Goal: Find specific page/section: Find specific page/section

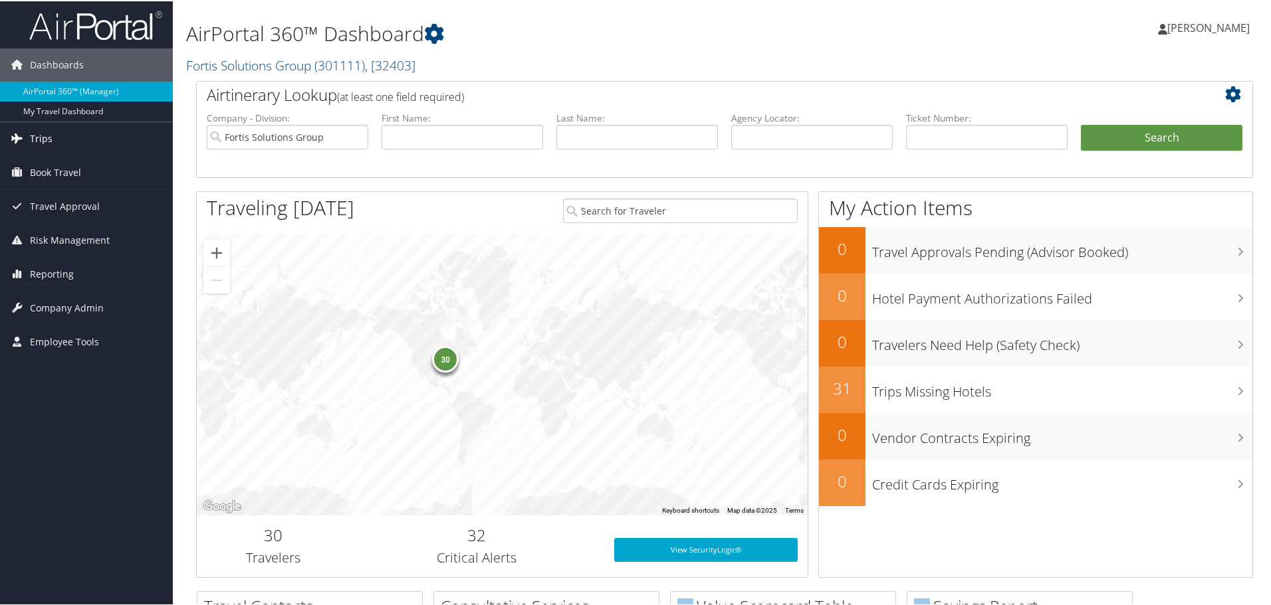
click at [39, 136] on span "Trips" at bounding box center [41, 137] width 23 height 33
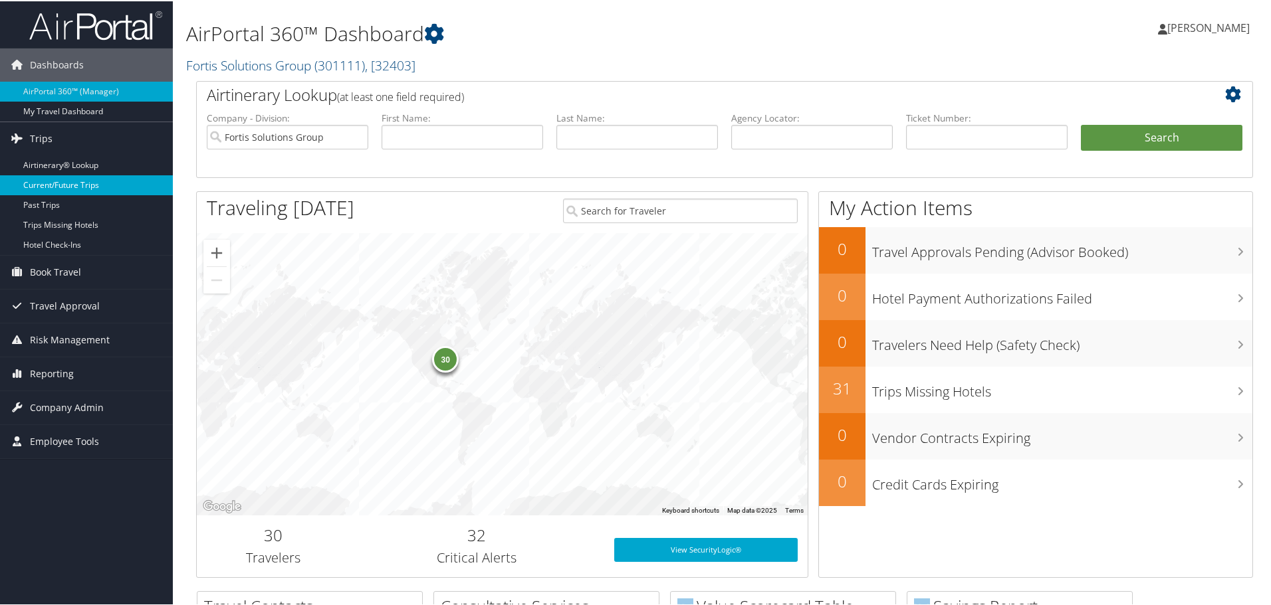
click at [91, 179] on link "Current/Future Trips" at bounding box center [86, 184] width 173 height 20
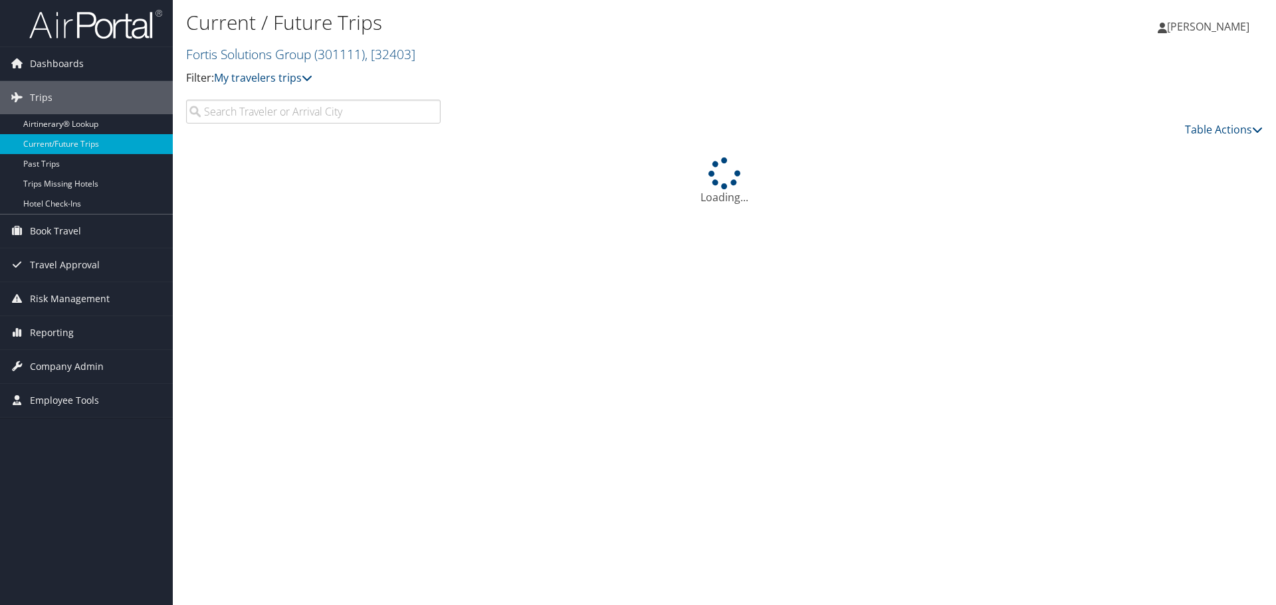
click at [312, 117] on input "search" at bounding box center [313, 112] width 255 height 24
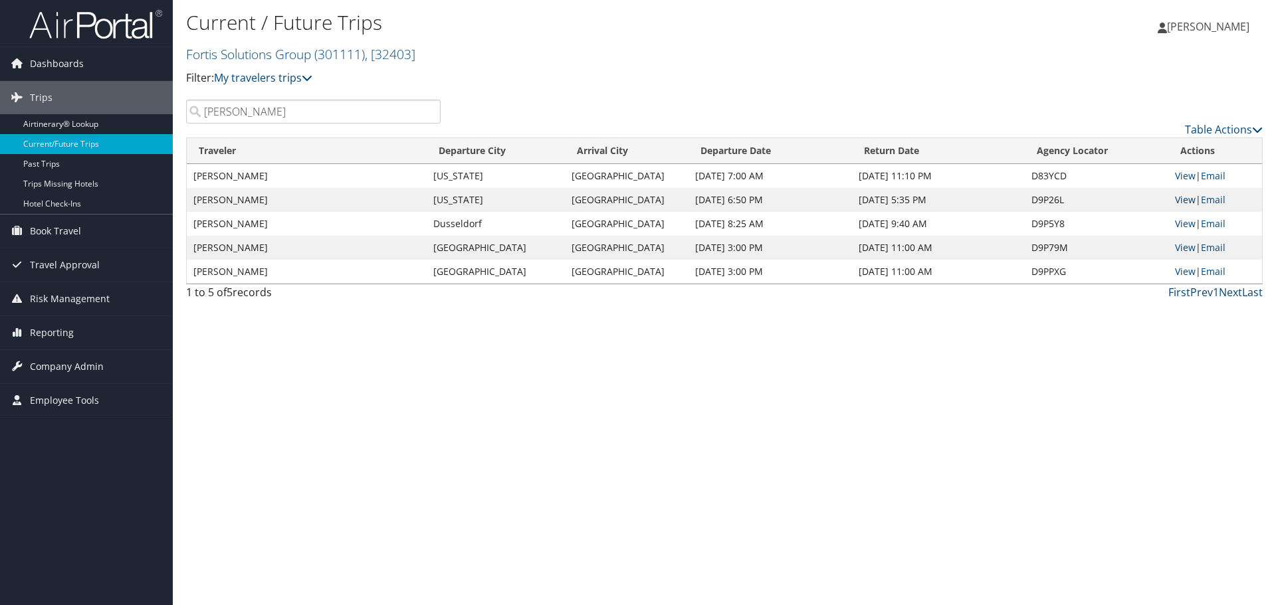
type input "julien"
click at [1181, 205] on link "View" at bounding box center [1185, 199] width 21 height 13
click at [1176, 225] on link "View" at bounding box center [1185, 223] width 21 height 13
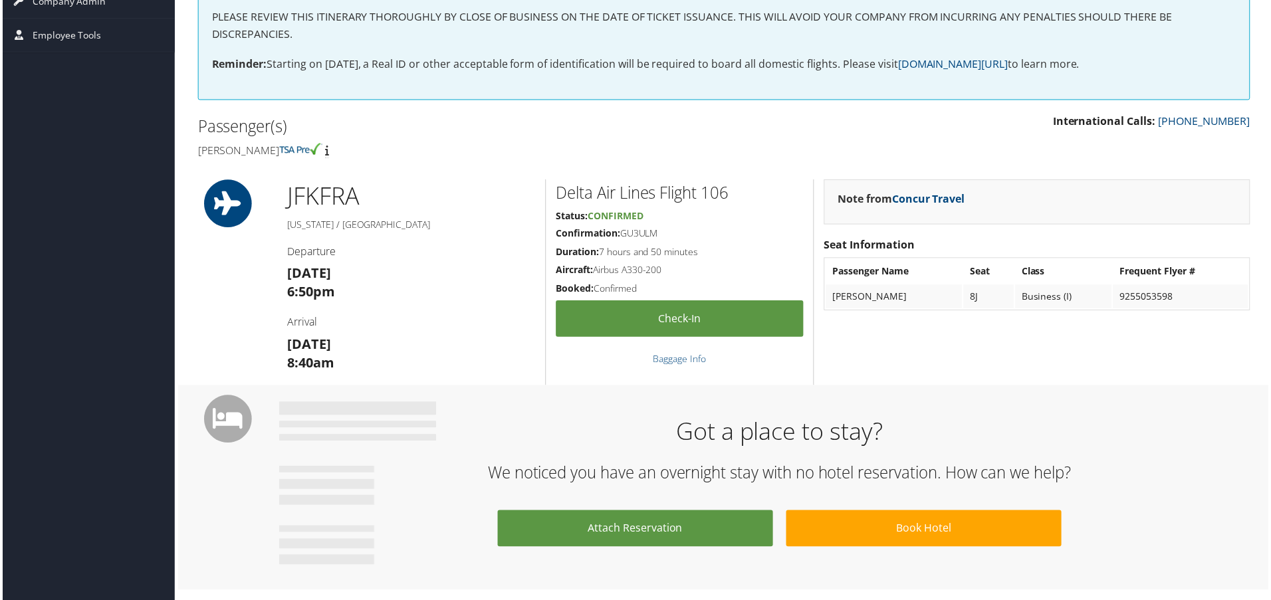
scroll to position [731, 0]
